Goal: Information Seeking & Learning: Learn about a topic

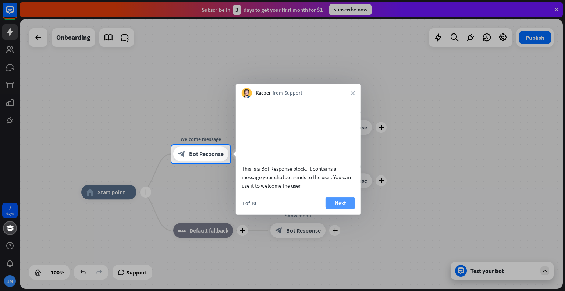
click at [344, 209] on button "Next" at bounding box center [340, 203] width 29 height 12
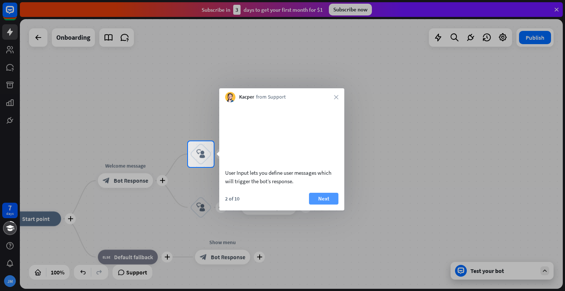
click at [334, 205] on button "Next" at bounding box center [323, 199] width 29 height 12
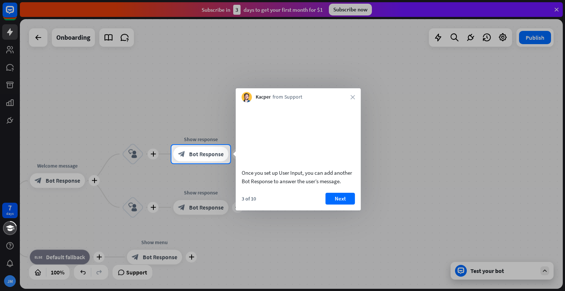
click at [334, 205] on button "Next" at bounding box center [340, 199] width 29 height 12
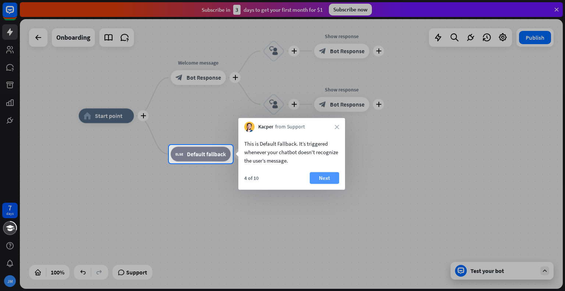
click at [323, 178] on button "Next" at bounding box center [324, 178] width 29 height 12
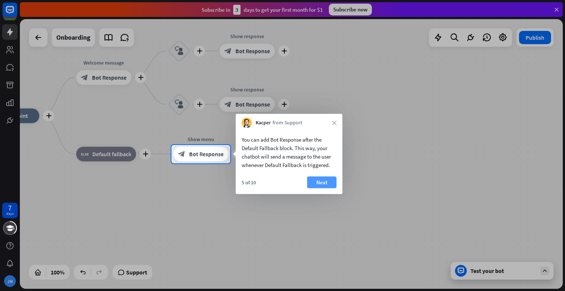
click at [324, 182] on button "Next" at bounding box center [321, 183] width 29 height 12
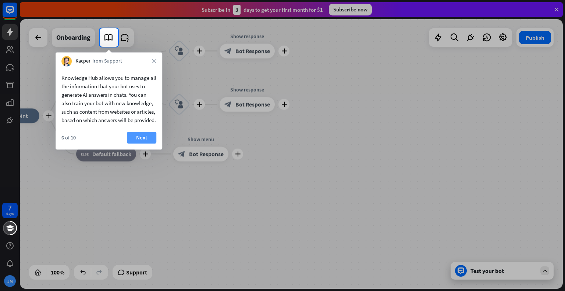
click at [142, 143] on button "Next" at bounding box center [141, 138] width 29 height 12
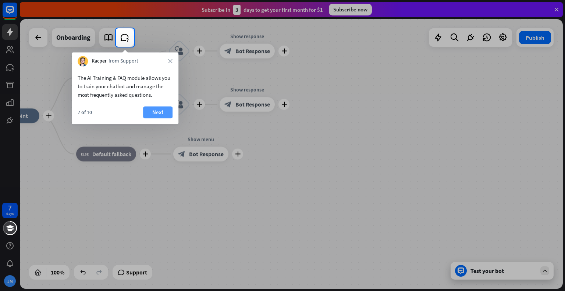
click at [160, 110] on button "Next" at bounding box center [157, 112] width 29 height 12
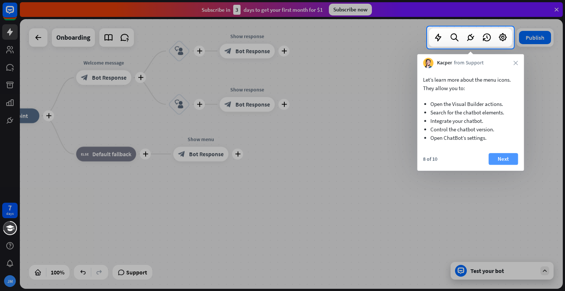
click at [508, 159] on button "Next" at bounding box center [503, 159] width 29 height 12
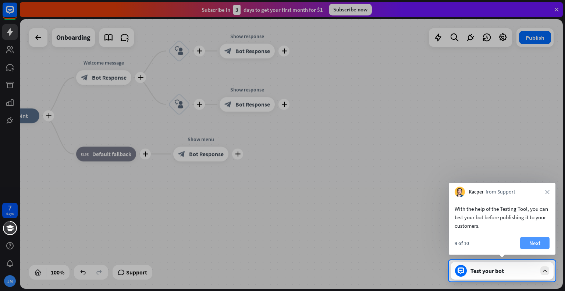
click at [539, 247] on button "Next" at bounding box center [534, 243] width 29 height 12
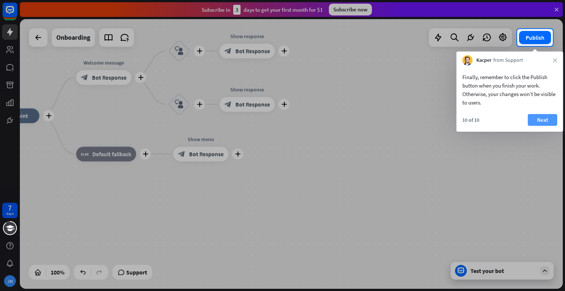
click at [538, 120] on button "Next" at bounding box center [542, 120] width 29 height 12
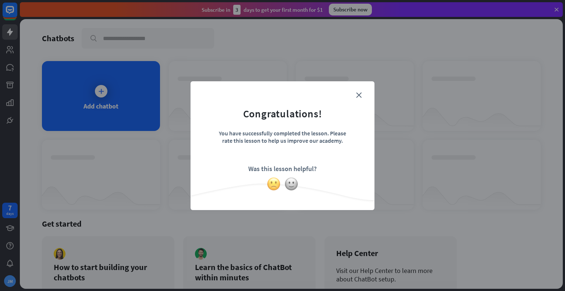
click at [275, 185] on img at bounding box center [274, 184] width 14 height 14
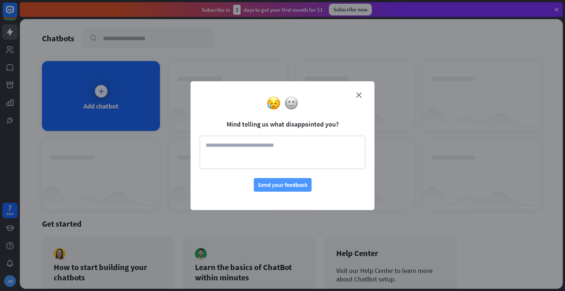
click at [292, 184] on button "Send your feedback" at bounding box center [283, 185] width 58 height 14
click at [257, 150] on textarea at bounding box center [283, 152] width 166 height 33
click at [293, 191] on button "Send your feedback" at bounding box center [283, 185] width 58 height 14
click at [203, 145] on textarea "********" at bounding box center [283, 152] width 166 height 33
type textarea "**********"
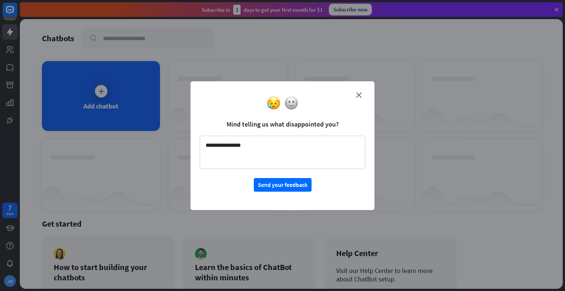
click at [288, 192] on div "**********" at bounding box center [283, 145] width 184 height 129
click at [288, 185] on button "Send your feedback" at bounding box center [283, 185] width 58 height 14
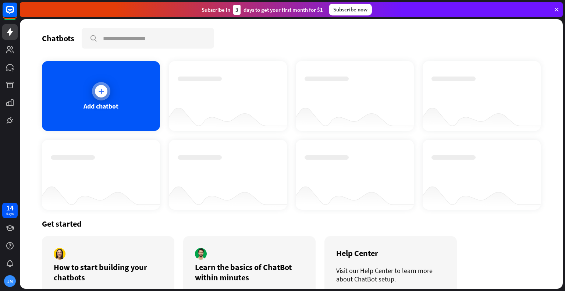
click at [98, 92] on icon at bounding box center [100, 91] width 7 height 7
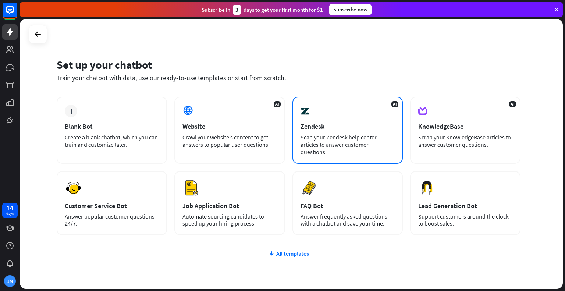
scroll to position [26, 0]
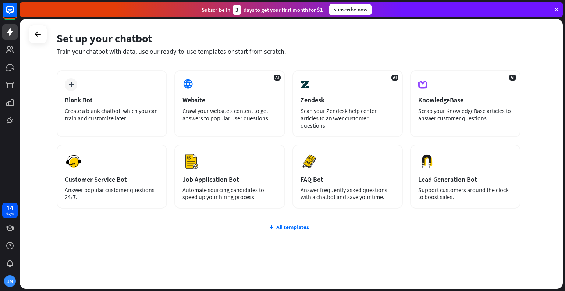
click at [492, 249] on div "plus Blank Bot Create a blank chatbot, which you can train and customize later.…" at bounding box center [289, 183] width 464 height 227
click at [366, 7] on div "Subscribe now" at bounding box center [350, 10] width 43 height 12
